Goal: Task Accomplishment & Management: Use online tool/utility

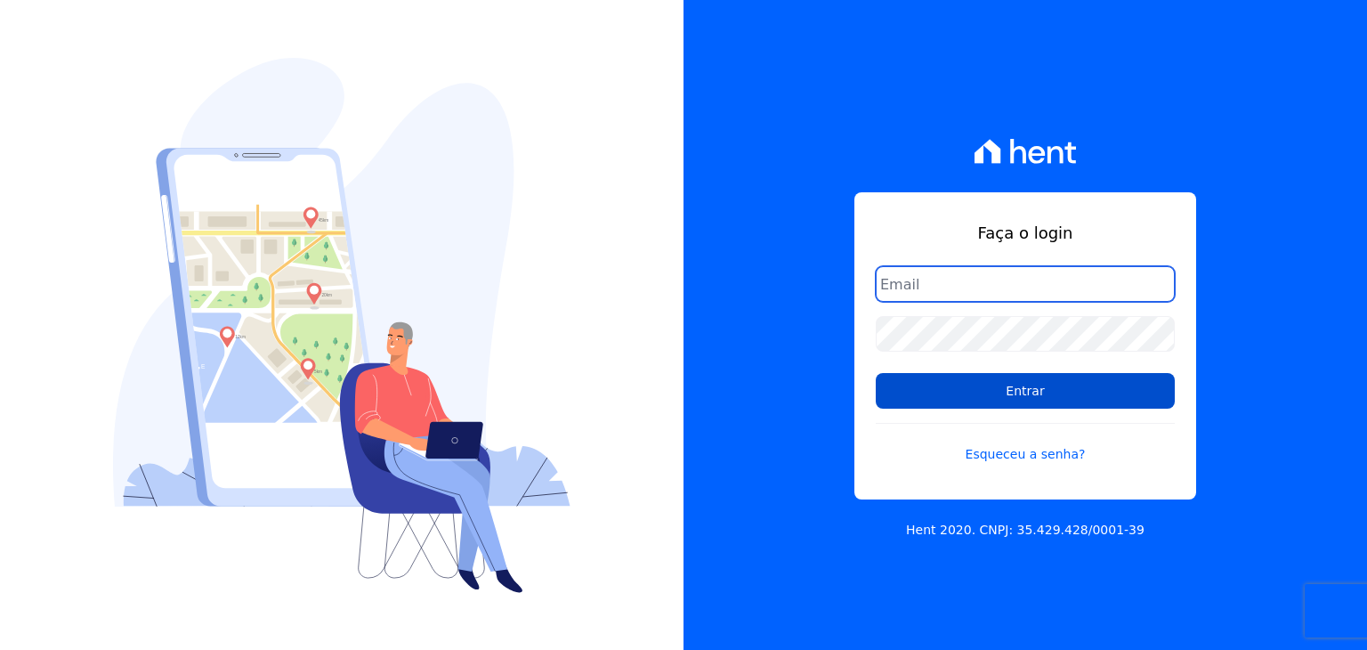
type input "[PERSON_NAME][EMAIL_ADDRESS][DOMAIN_NAME]"
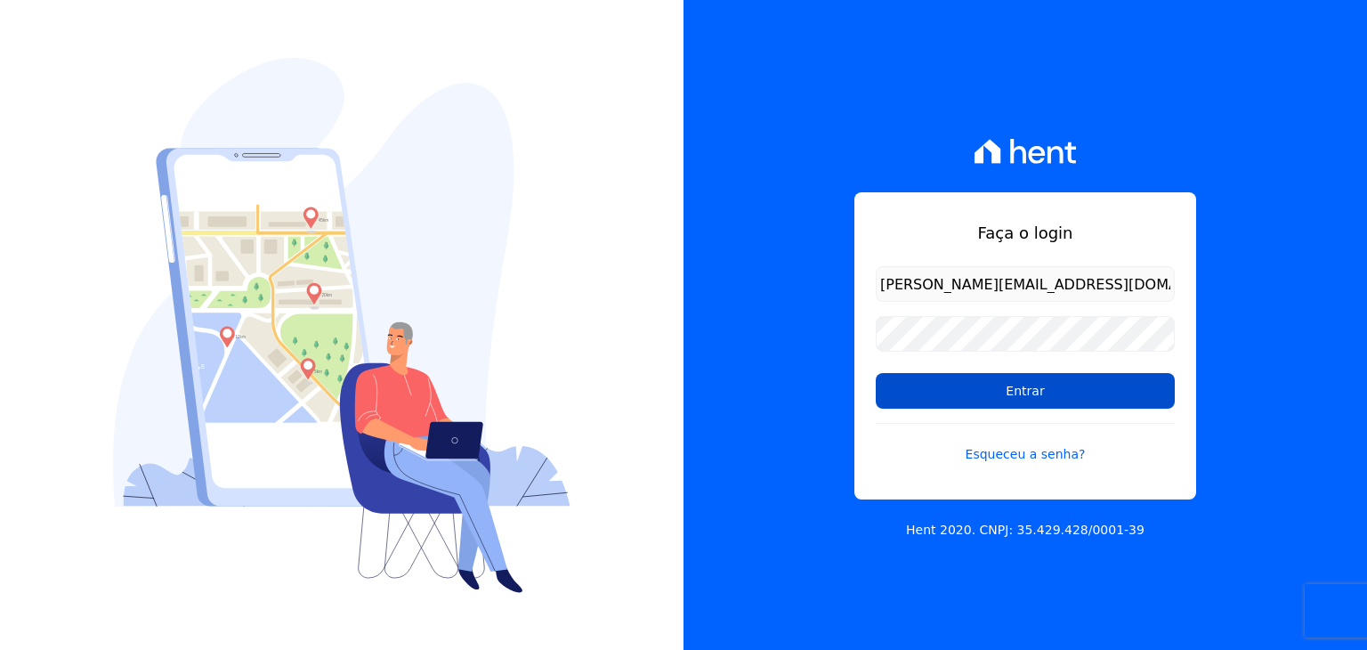
click at [973, 402] on input "Entrar" at bounding box center [1025, 391] width 299 height 36
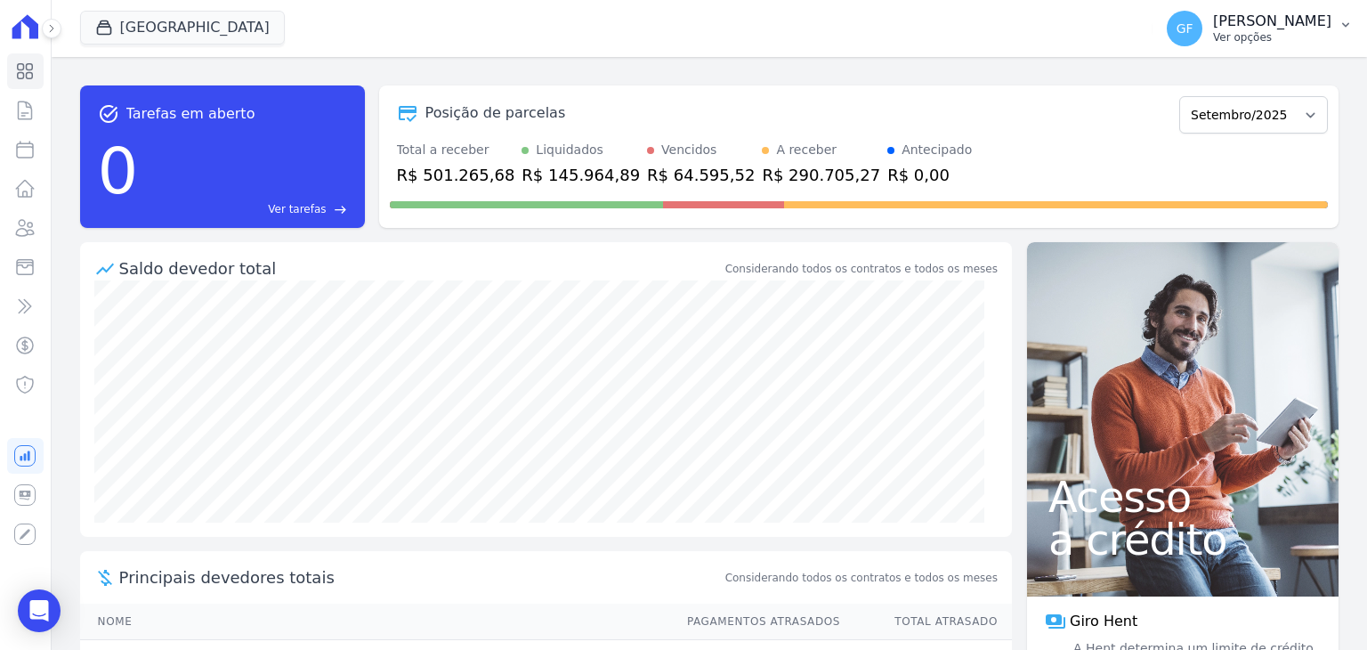
click at [1258, 46] on button "GF Guilherme Farias Ver opções" at bounding box center [1260, 29] width 214 height 50
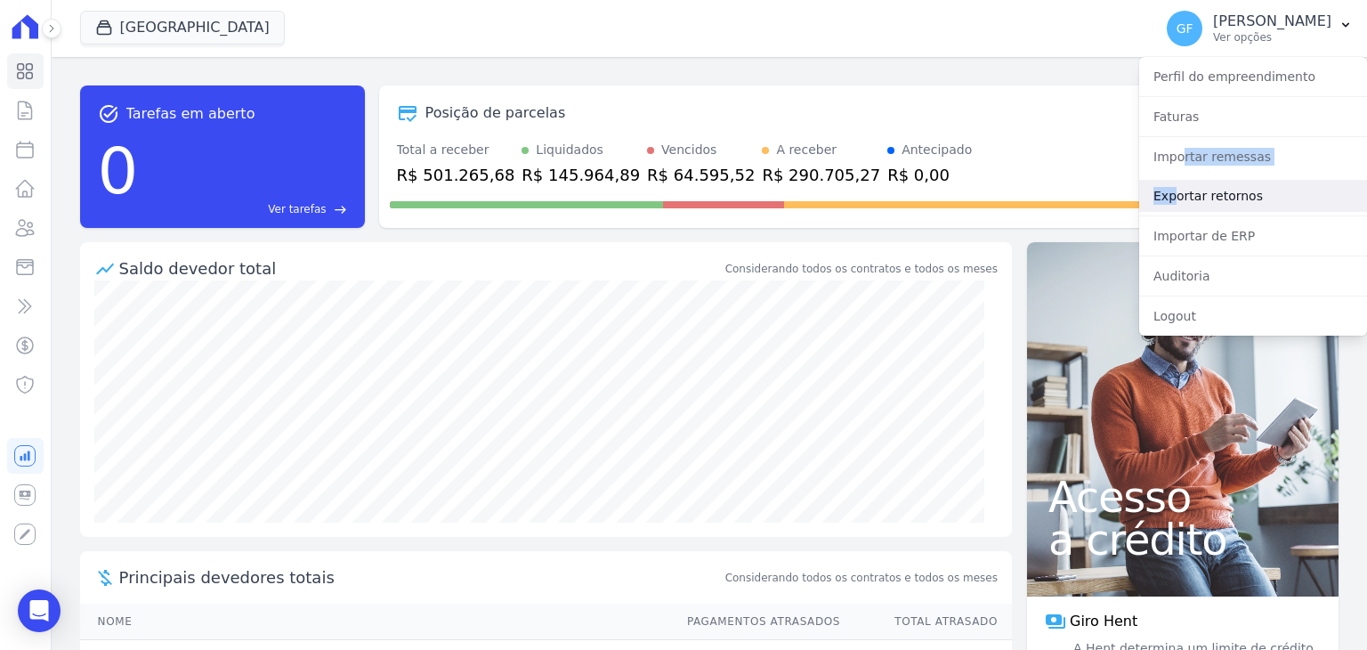
drag, startPoint x: 1178, startPoint y: 174, endPoint x: 1170, endPoint y: 198, distance: 24.5
click at [1170, 198] on div "Perfil do empreendimento Faturas Importar remessas Exportar retornos Importar d…" at bounding box center [1253, 196] width 228 height 279
click at [1212, 196] on link "Exportar retornos" at bounding box center [1253, 196] width 228 height 32
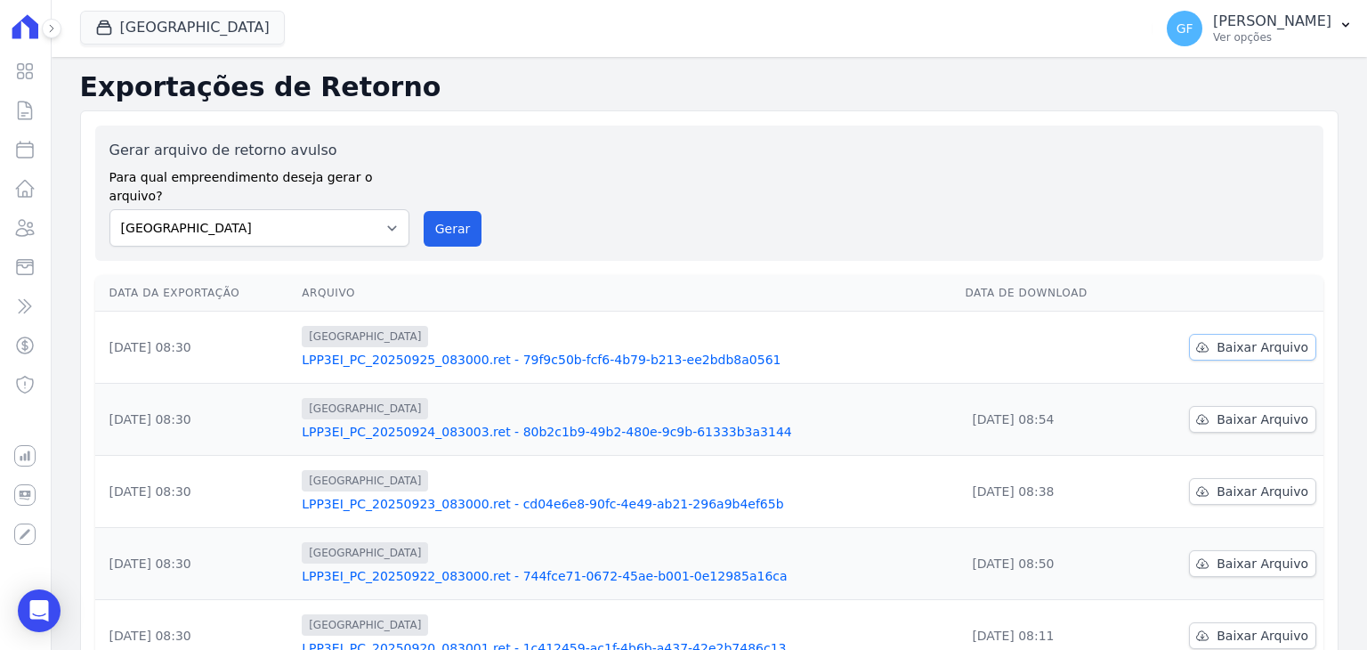
click at [1236, 338] on span "Baixar Arquivo" at bounding box center [1263, 347] width 92 height 18
click at [1280, 40] on p "Ver opções" at bounding box center [1272, 37] width 118 height 14
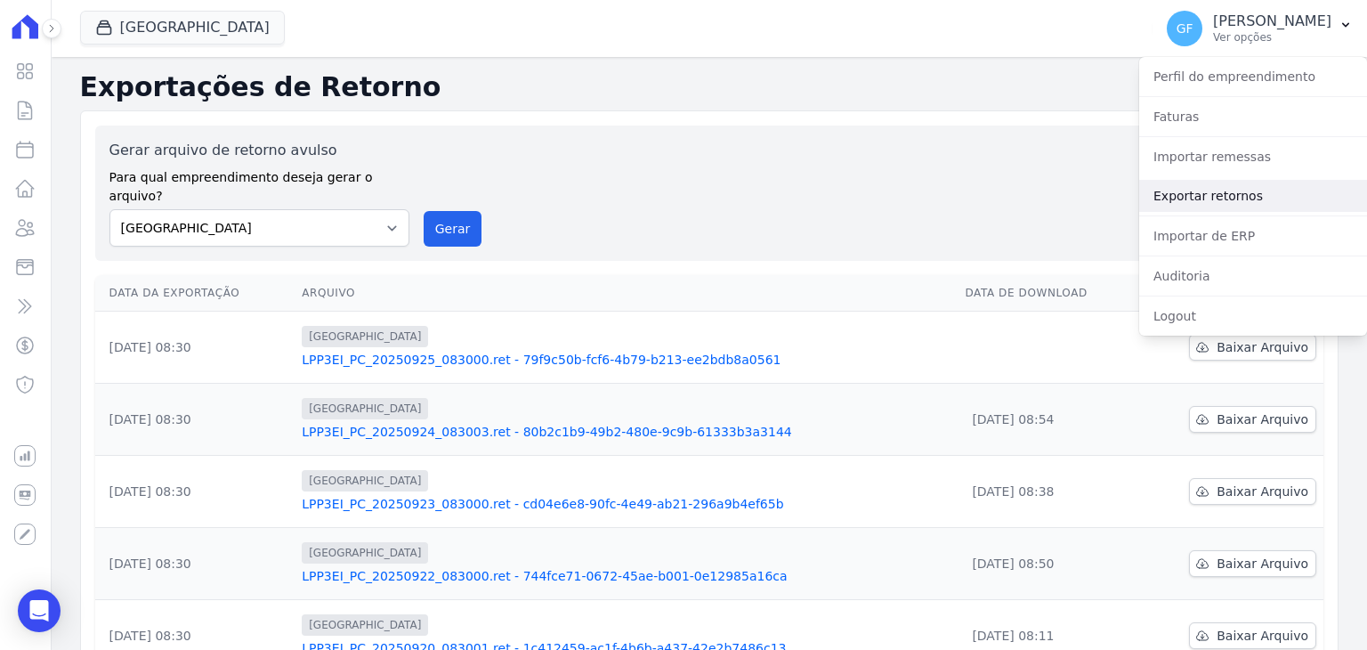
click at [1177, 190] on link "Exportar retornos" at bounding box center [1253, 196] width 228 height 32
